Goal: Navigation & Orientation: Find specific page/section

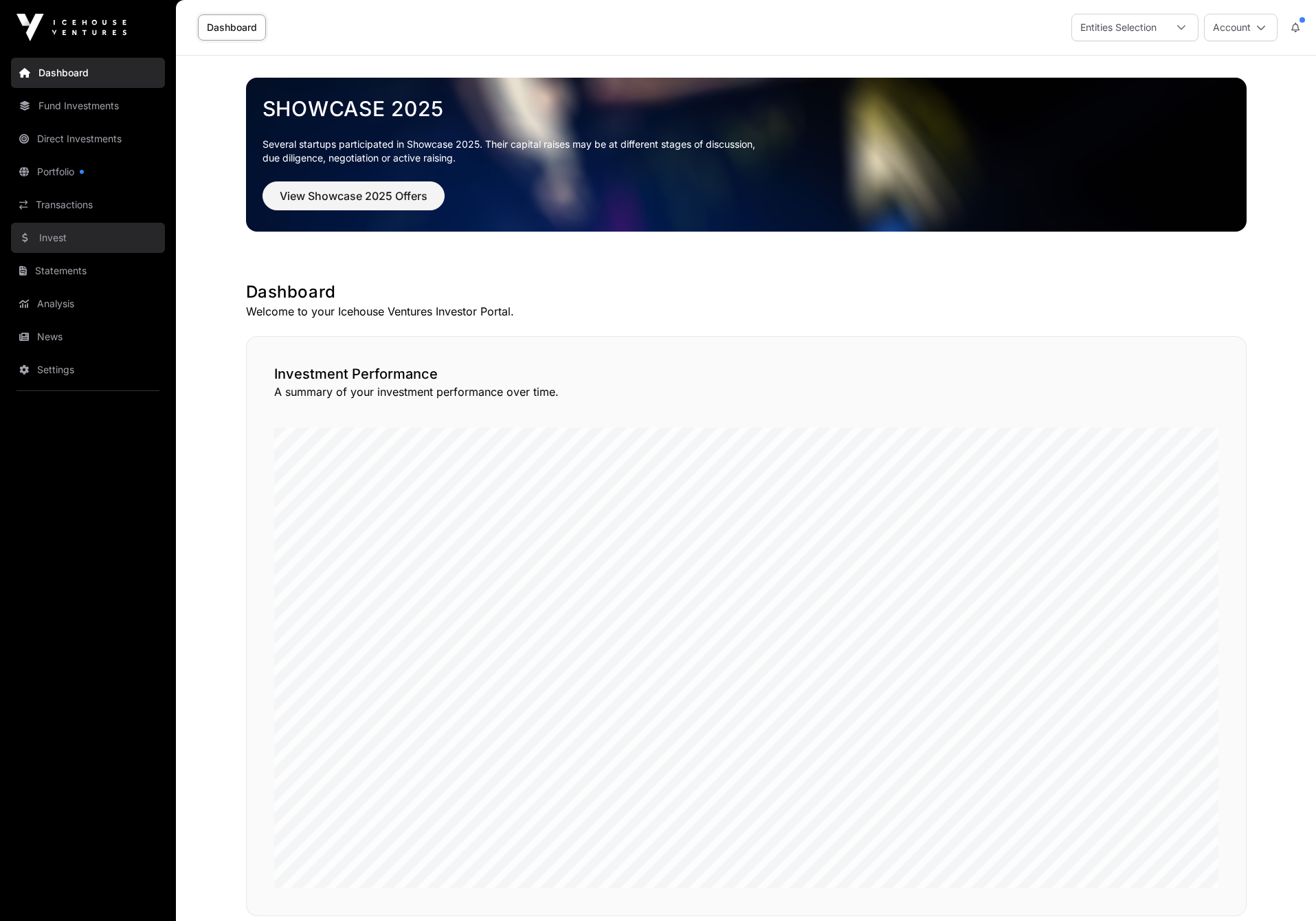
click at [52, 235] on link "Invest" at bounding box center [88, 238] width 154 height 30
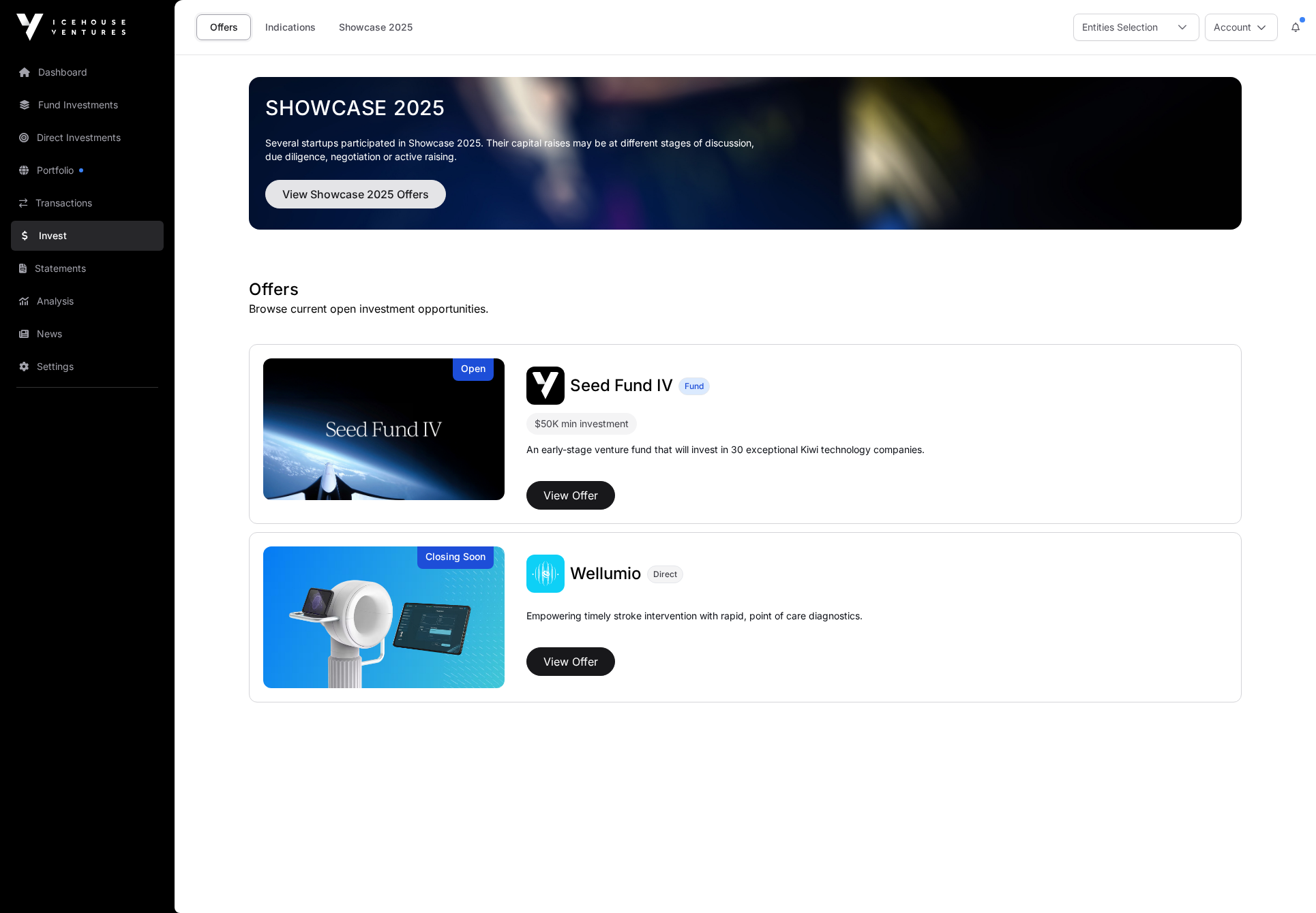
click at [363, 196] on span "View Showcase 2025 Offers" at bounding box center [355, 194] width 147 height 16
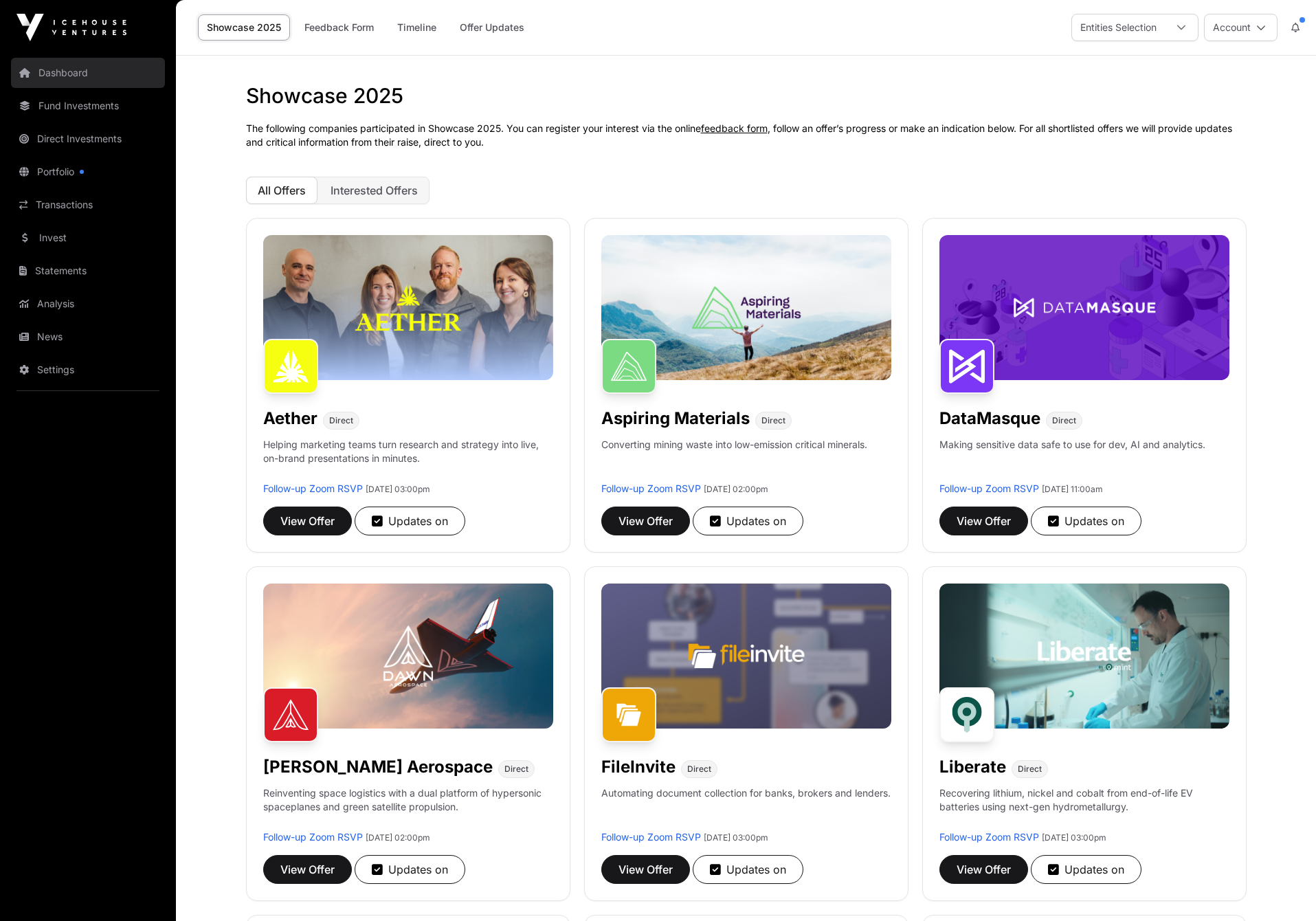
click at [61, 73] on link "Dashboard" at bounding box center [88, 73] width 154 height 30
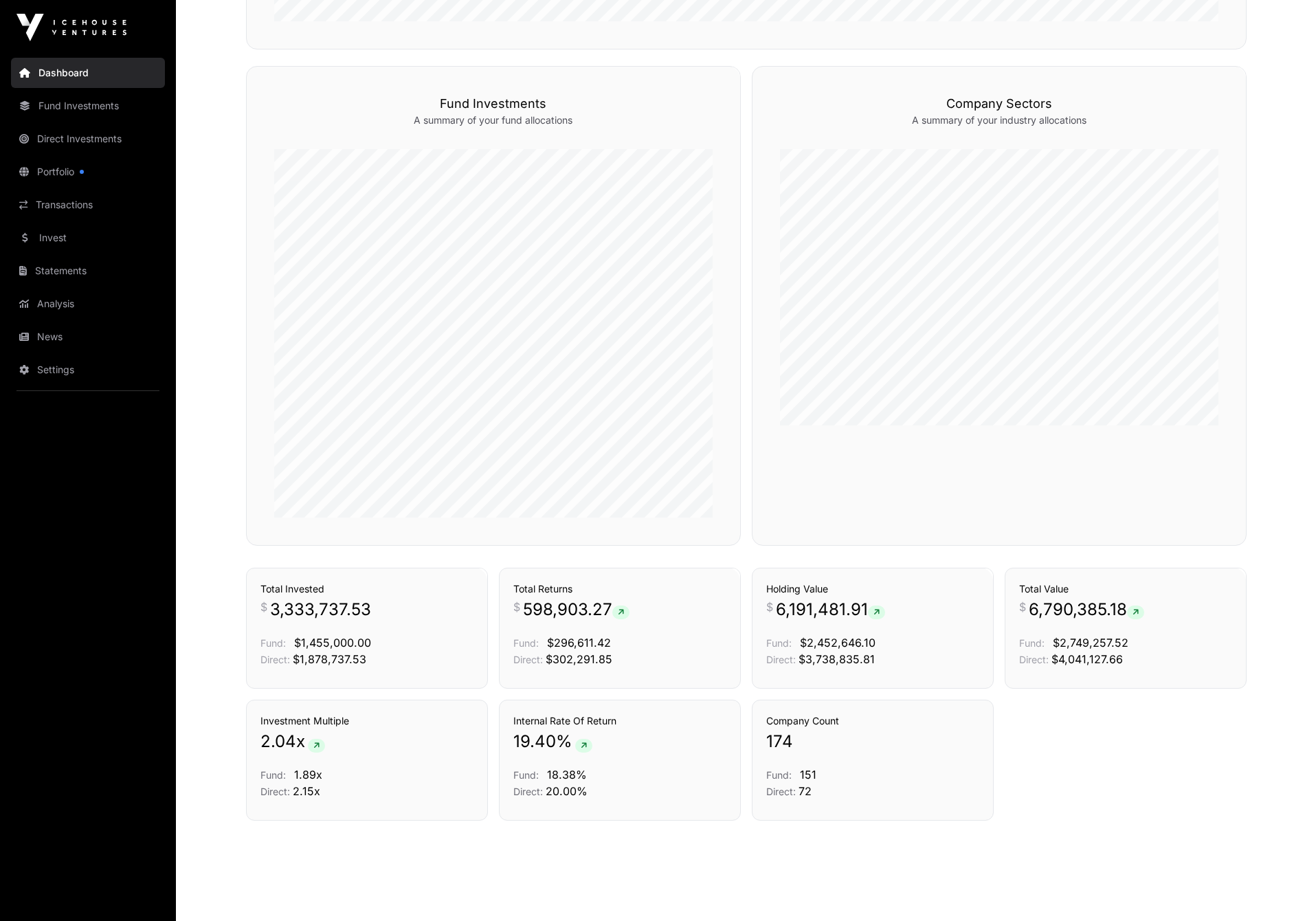
scroll to position [882, 0]
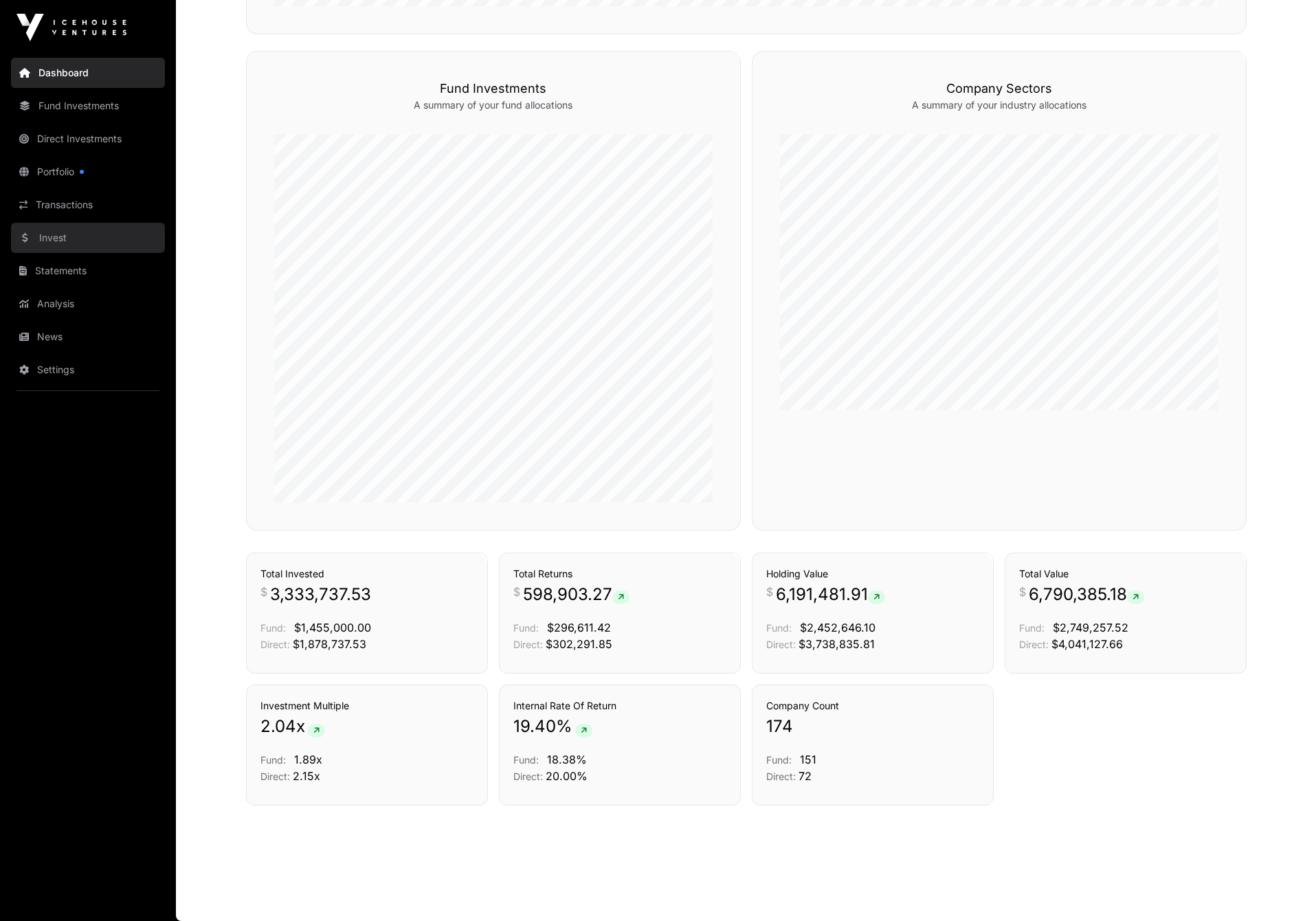
click at [60, 238] on link "Invest" at bounding box center [88, 238] width 154 height 30
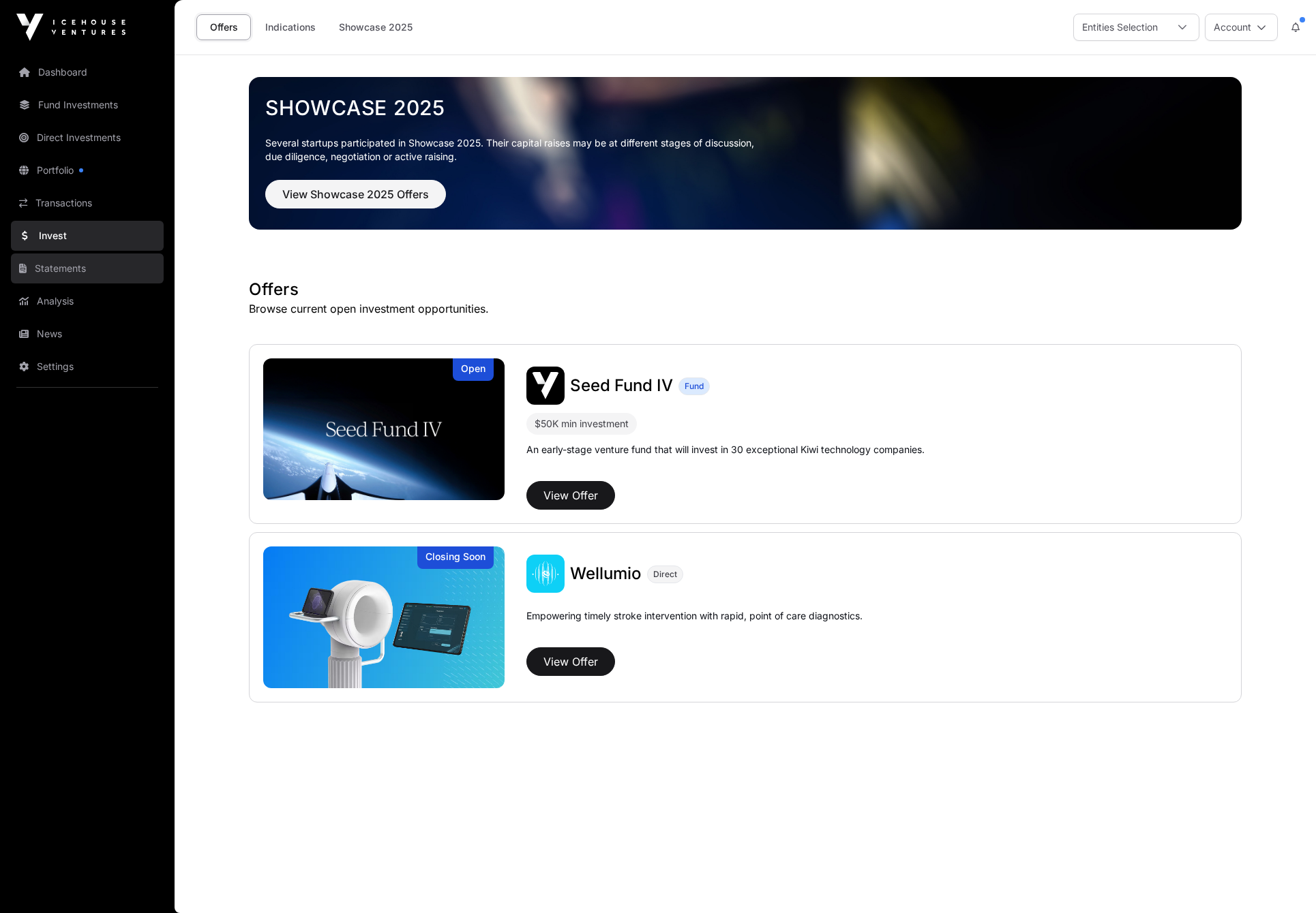
click at [63, 270] on link "Statements" at bounding box center [87, 268] width 153 height 30
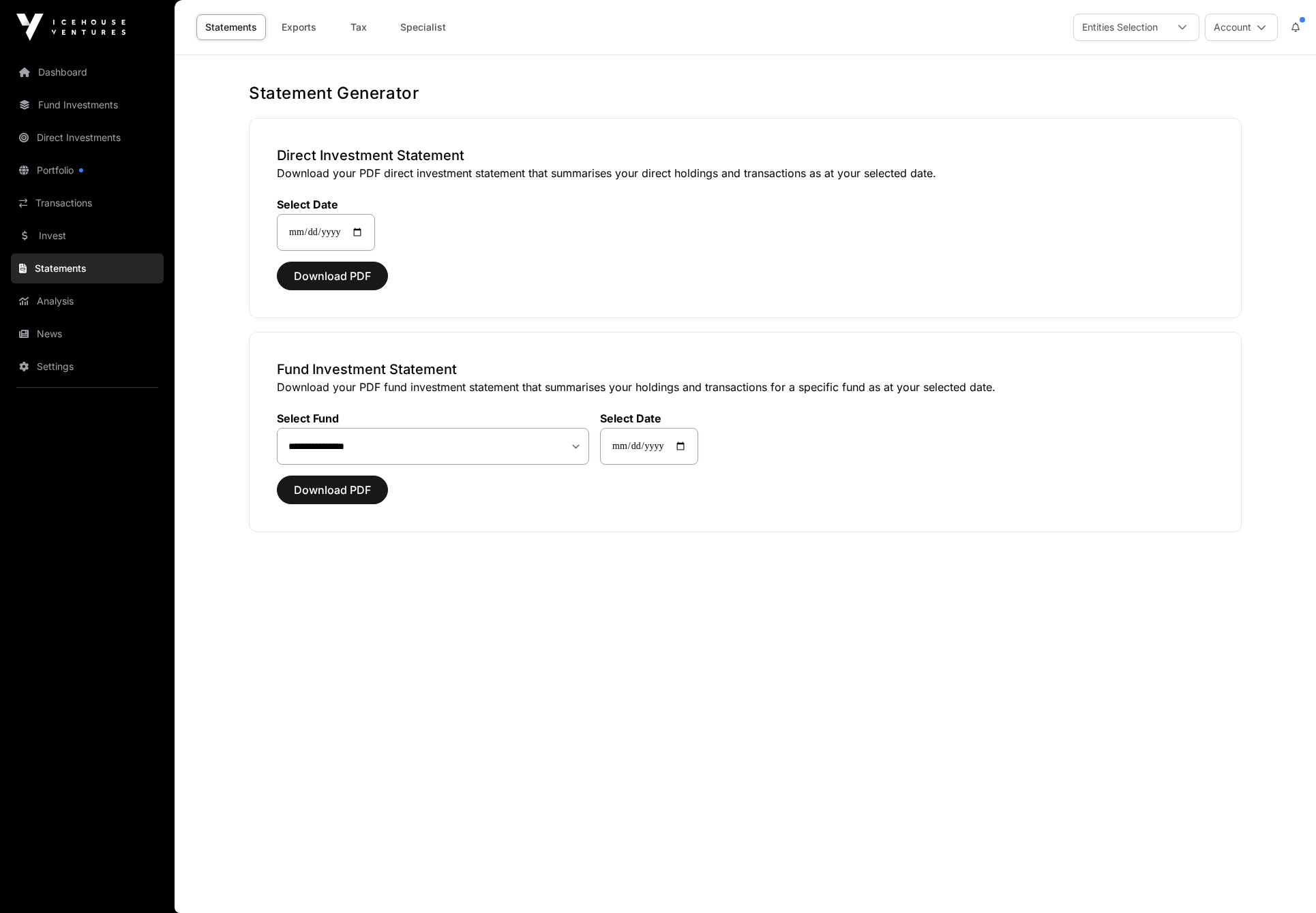
click at [1293, 30] on icon at bounding box center [1296, 27] width 8 height 9
